Goal: Information Seeking & Learning: Learn about a topic

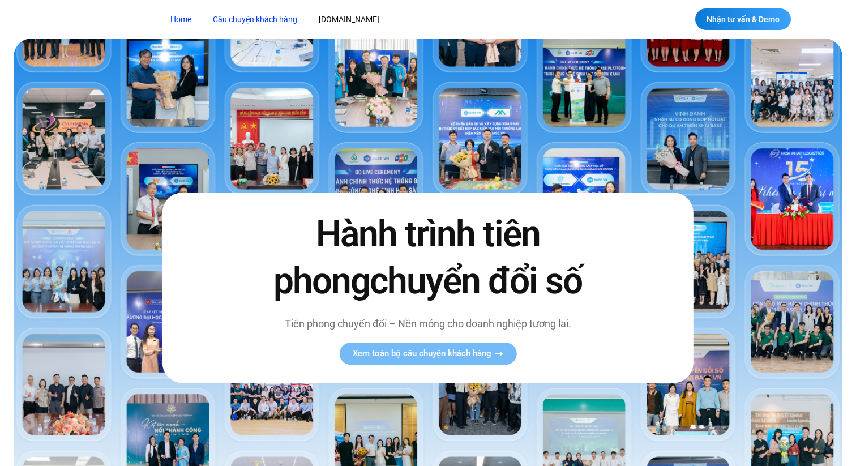
click at [259, 22] on link "Câu chuyện khách hàng" at bounding box center [254, 19] width 101 height 21
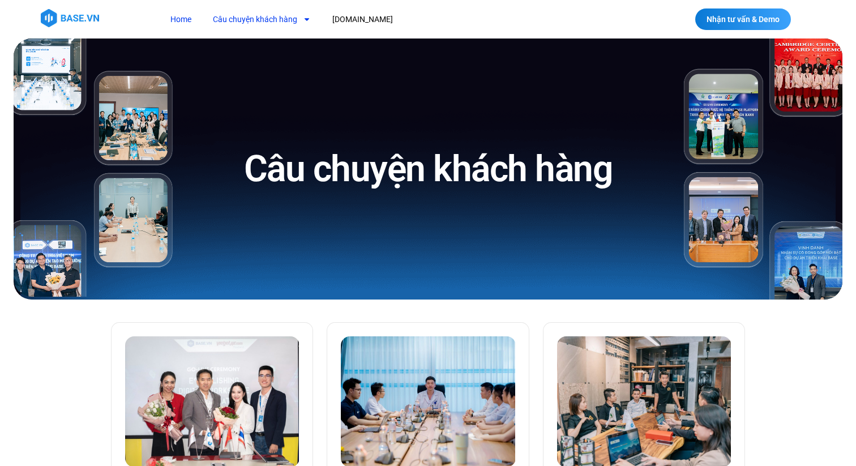
click at [186, 15] on link "Home" at bounding box center [181, 19] width 38 height 21
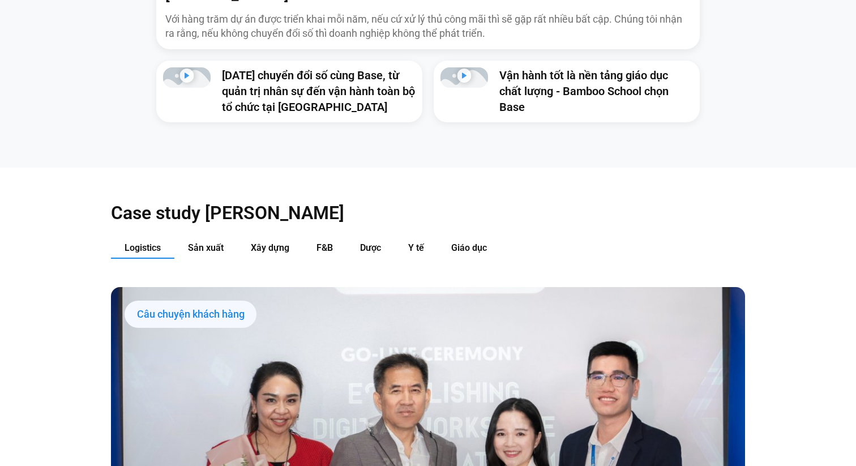
scroll to position [1051, 0]
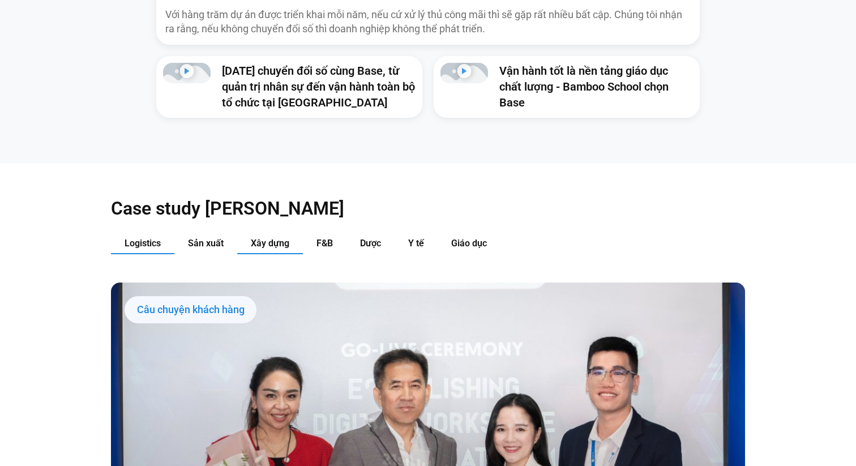
click at [270, 238] on span "Xây dựng" at bounding box center [270, 243] width 39 height 11
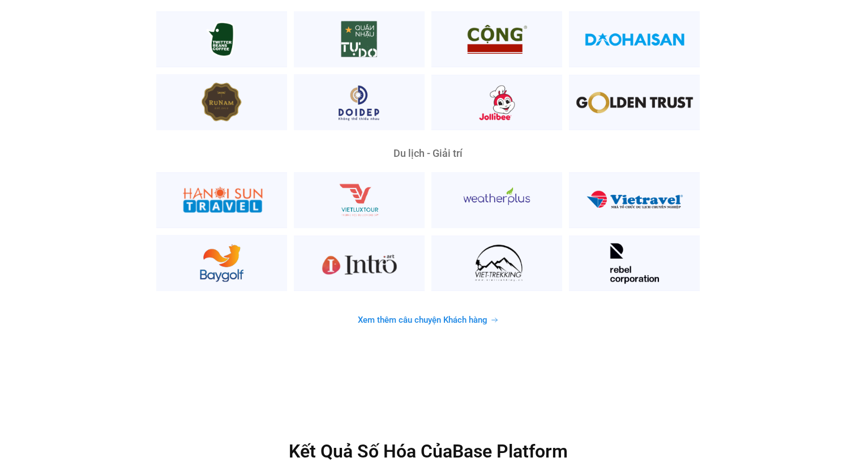
scroll to position [2919, 0]
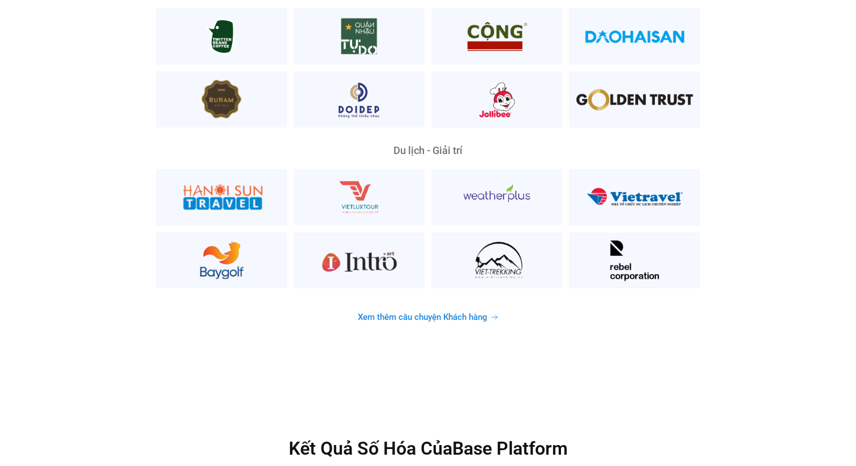
click at [387, 313] on span "Xem thêm câu chuyện Khách hàng" at bounding box center [423, 317] width 130 height 8
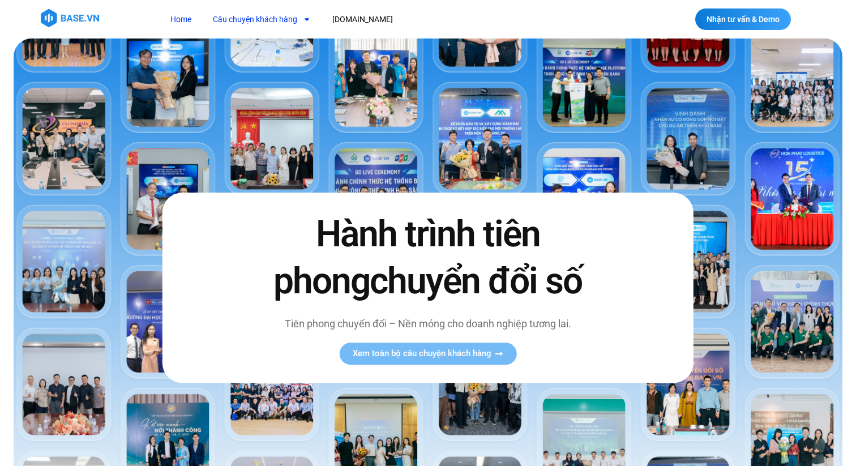
click at [271, 18] on link "Câu chuyện khách hàng" at bounding box center [261, 19] width 115 height 21
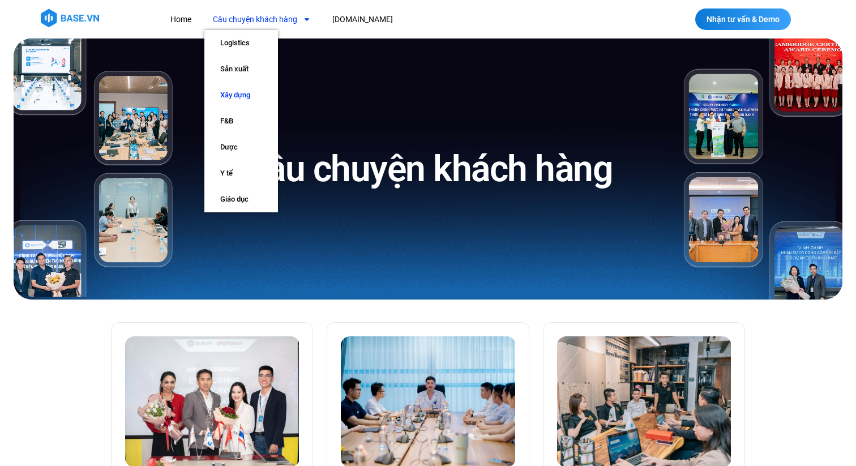
click at [237, 95] on link "Xây dựng" at bounding box center [241, 95] width 74 height 26
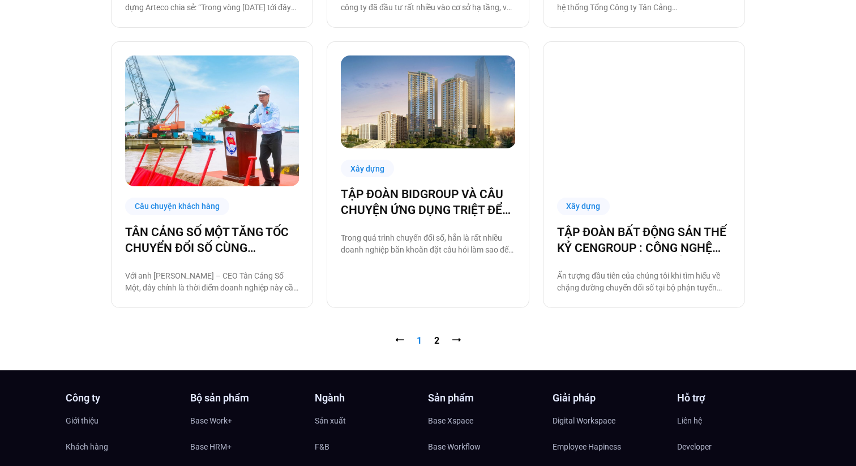
scroll to position [1156, 0]
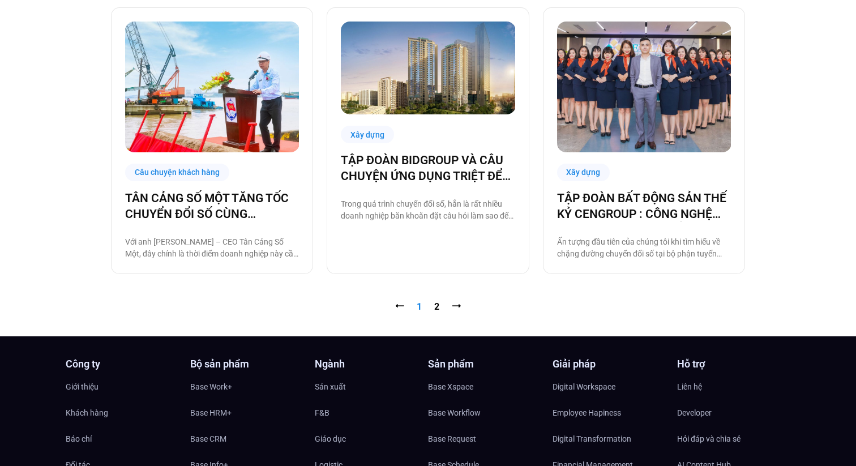
click at [433, 304] on nav "⭠ Trang 1 Trang 2 ⭢" at bounding box center [428, 307] width 634 height 14
click at [434, 305] on link "Trang 2" at bounding box center [436, 306] width 5 height 11
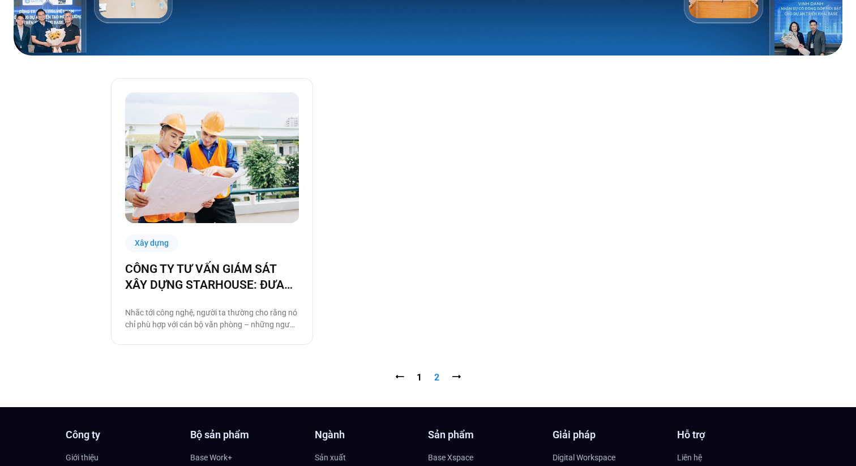
scroll to position [258, 0]
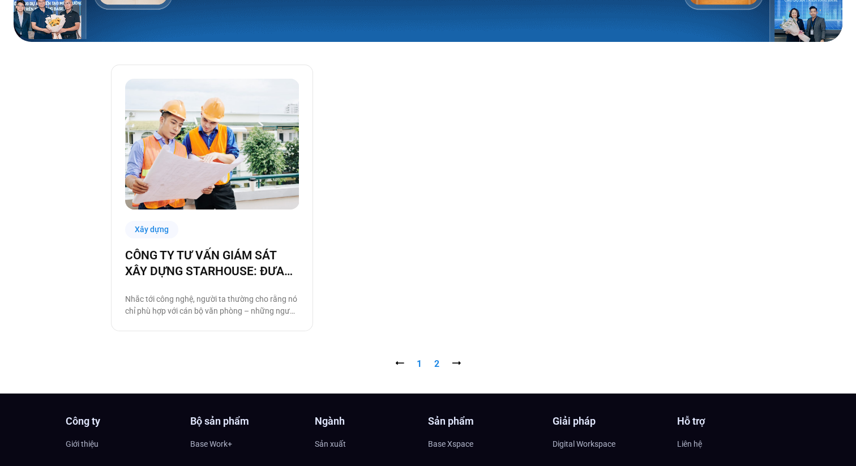
click at [419, 361] on link "Trang 1" at bounding box center [419, 363] width 5 height 11
